Goal: Learn about a topic

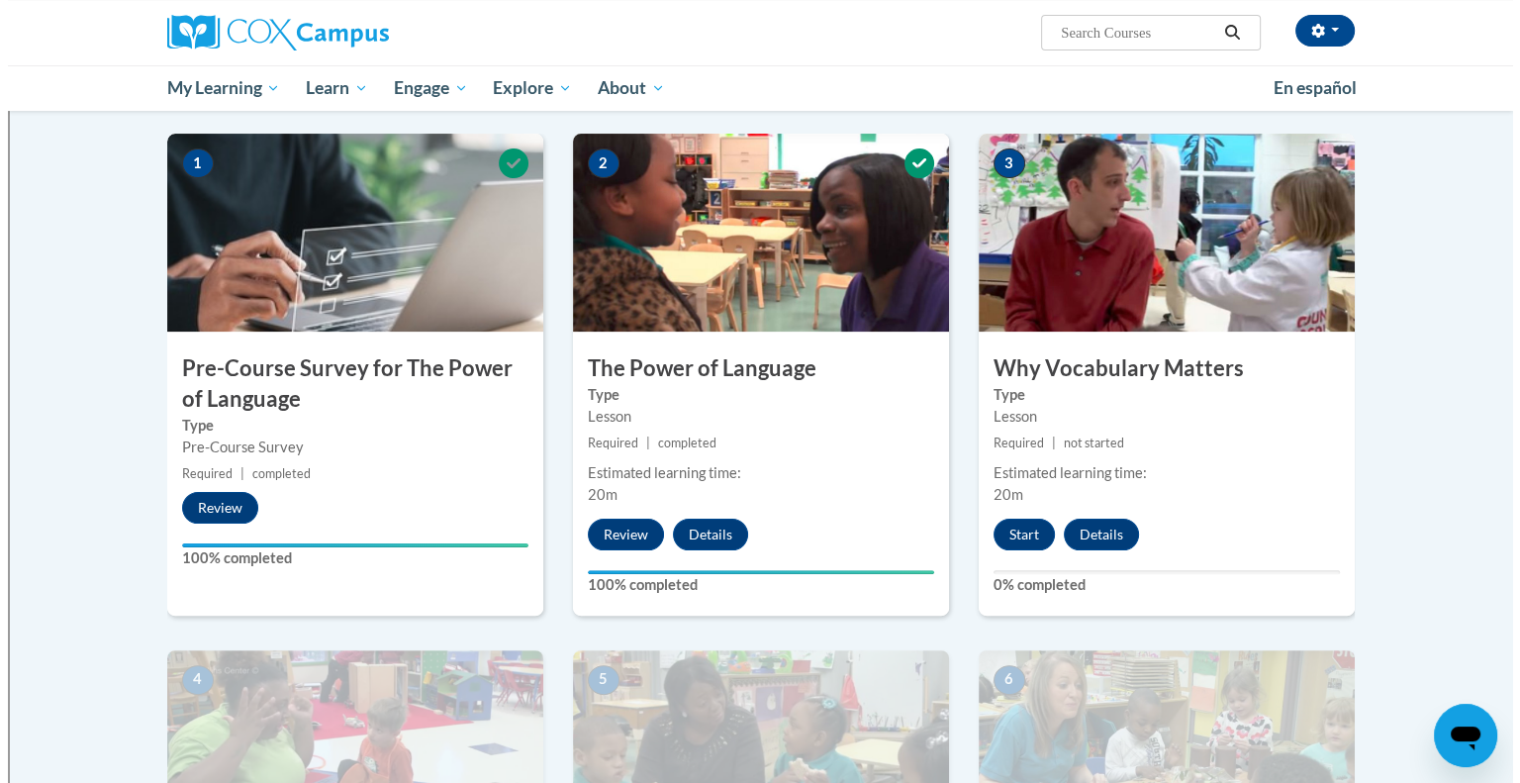
scroll to position [297, 0]
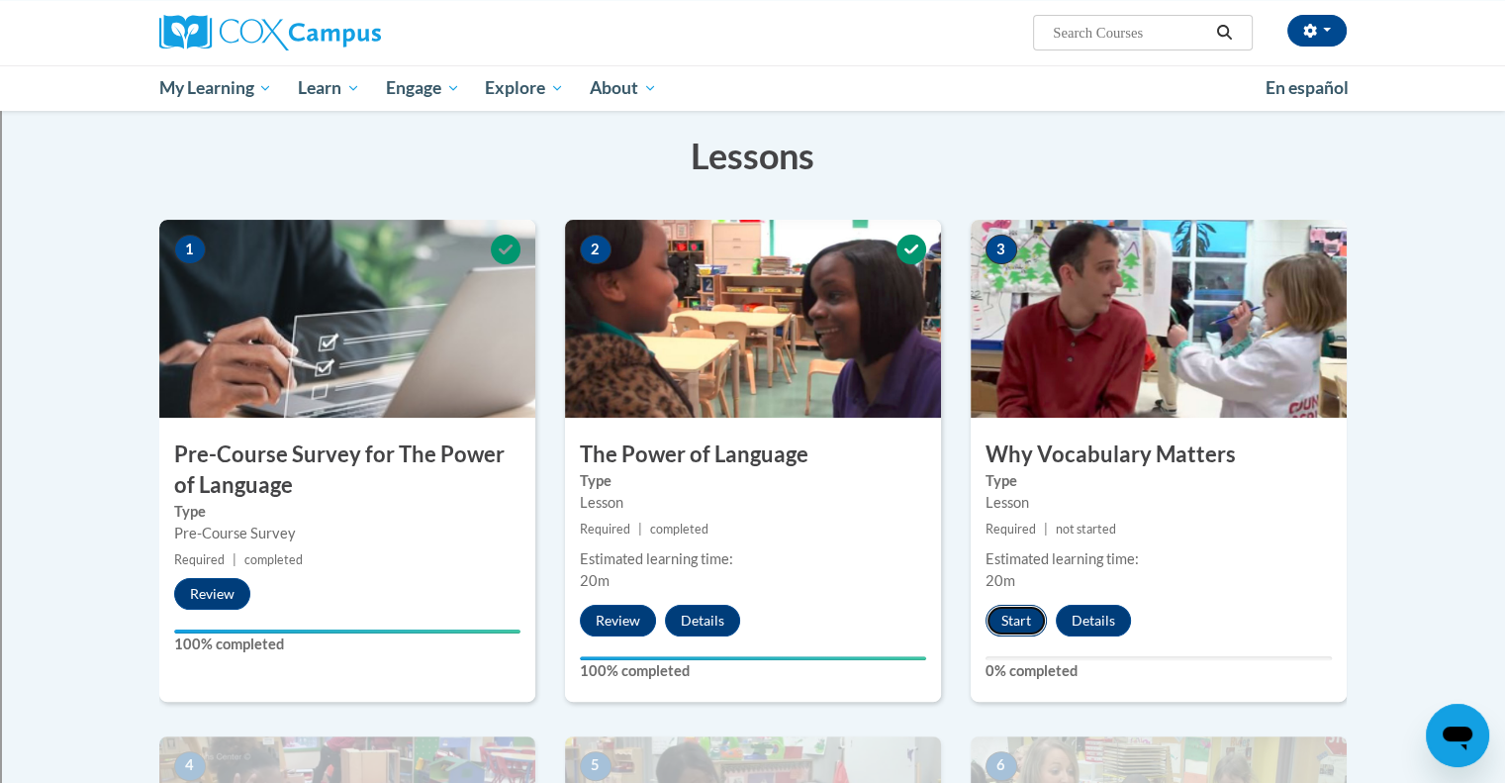
click at [1024, 622] on button "Start" at bounding box center [1016, 621] width 61 height 32
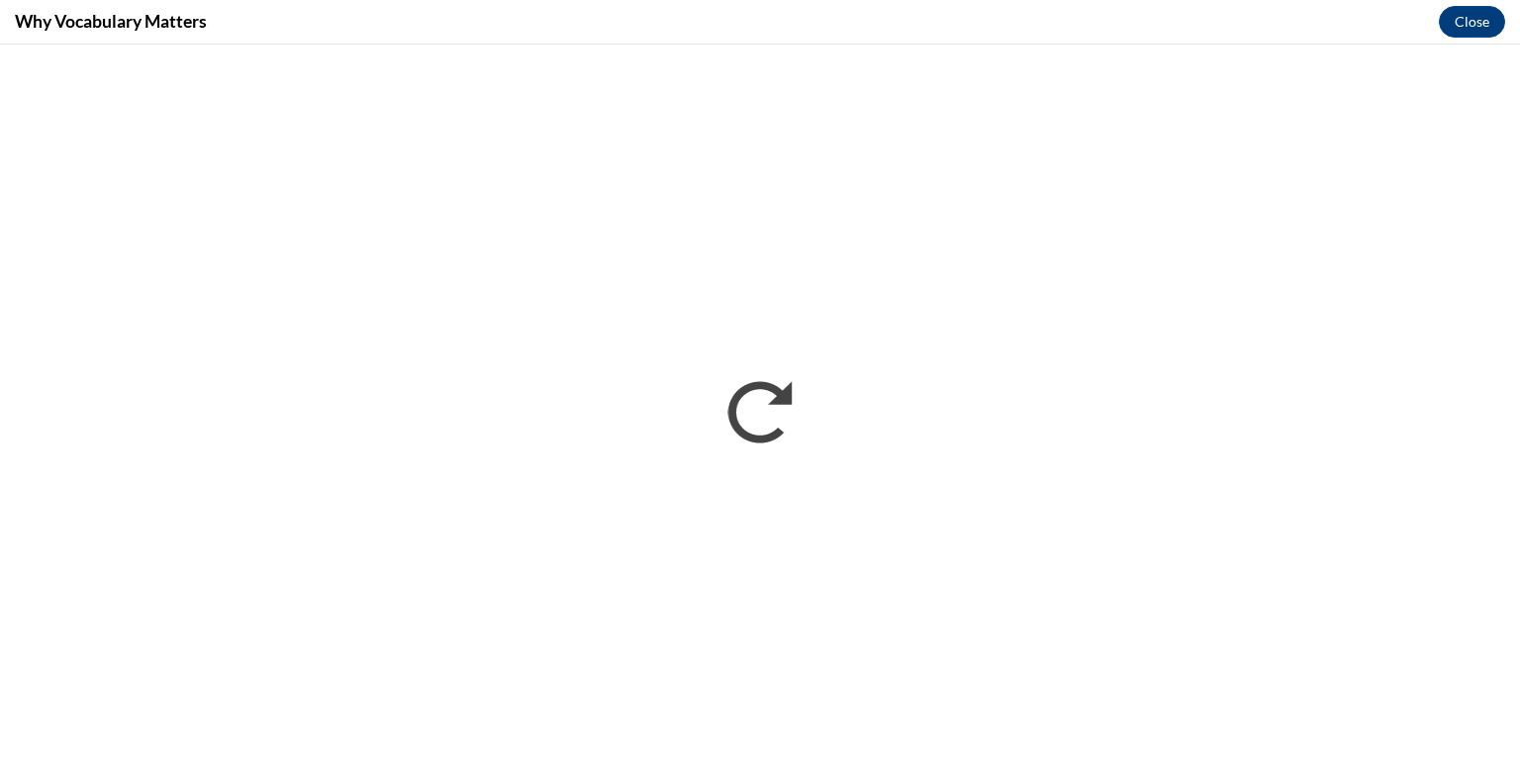
scroll to position [0, 0]
